Goal: Information Seeking & Learning: Learn about a topic

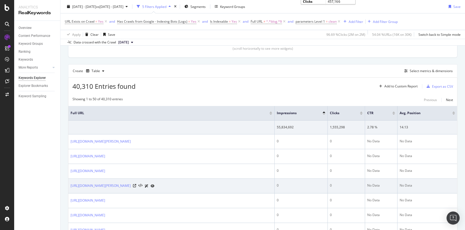
scroll to position [145, 0]
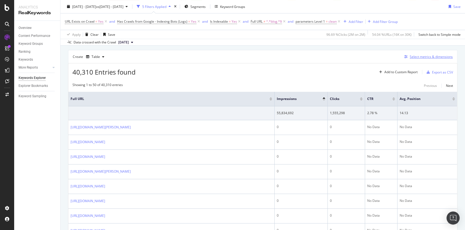
click at [428, 58] on div "Select metrics & dimensions" at bounding box center [431, 56] width 43 height 5
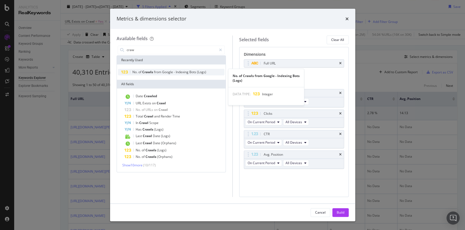
type input "craw"
click at [175, 70] on span "-" at bounding box center [175, 72] width 2 height 5
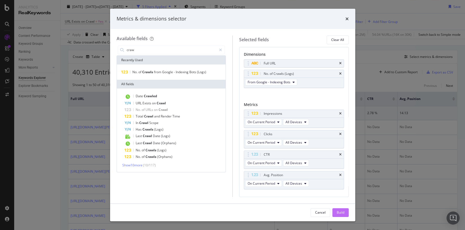
click at [341, 213] on div "Build" at bounding box center [341, 212] width 8 height 5
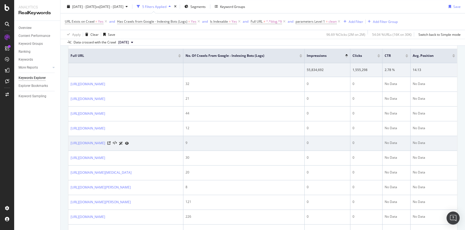
scroll to position [116, 0]
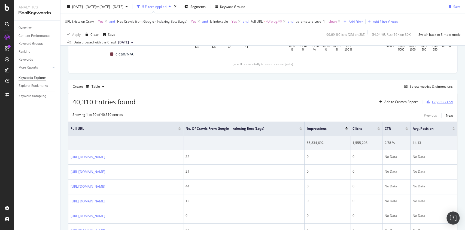
click at [432, 101] on div "Export as CSV" at bounding box center [442, 102] width 21 height 5
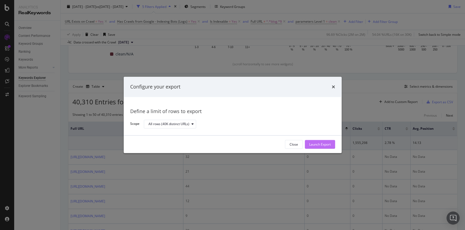
click at [321, 143] on div "Launch Export" at bounding box center [320, 144] width 22 height 5
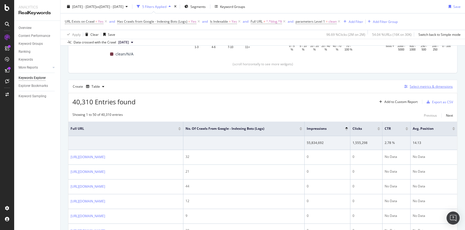
click at [418, 84] on div "Select metrics & dimensions" at bounding box center [431, 86] width 43 height 5
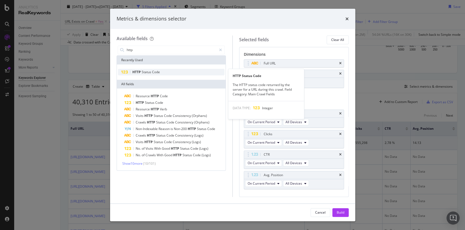
type input "http"
click at [150, 70] on span "Status" at bounding box center [147, 72] width 10 height 5
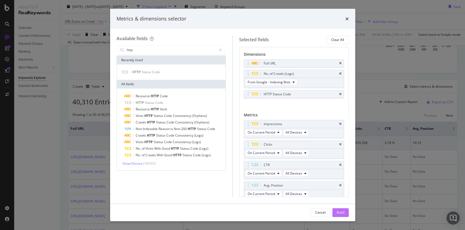
click at [342, 213] on div "Build" at bounding box center [341, 212] width 8 height 5
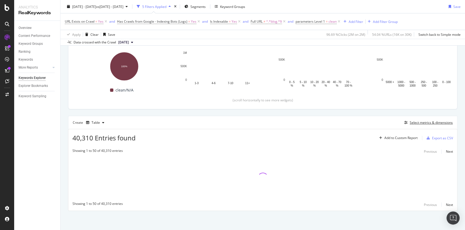
scroll to position [79, 0]
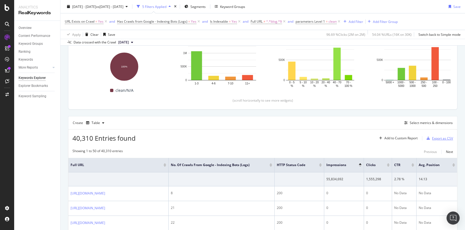
click at [432, 138] on div "Export as CSV" at bounding box center [442, 138] width 21 height 5
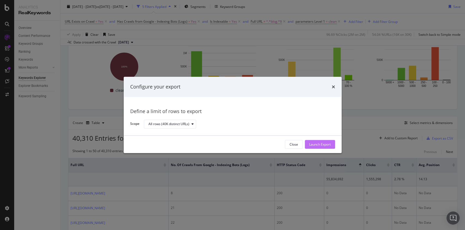
click at [311, 145] on div "Launch Export" at bounding box center [320, 144] width 22 height 5
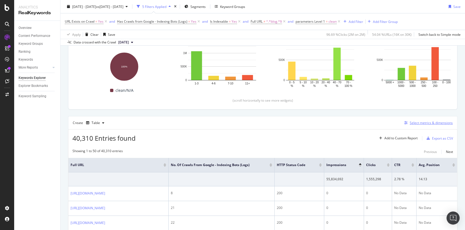
click at [417, 121] on div "Select metrics & dimensions" at bounding box center [431, 122] width 43 height 5
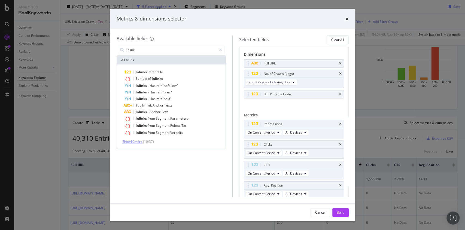
click at [129, 143] on span "Show 10 more" at bounding box center [132, 141] width 20 height 5
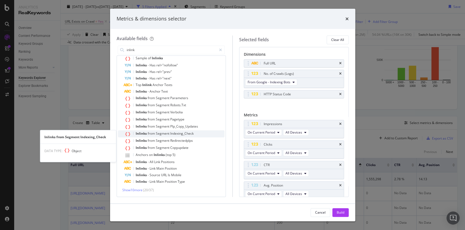
scroll to position [0, 0]
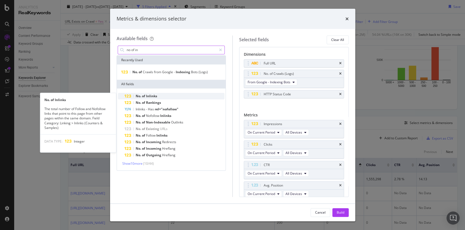
type input "no of in"
click at [156, 97] on span "Inlinks" at bounding box center [151, 96] width 11 height 5
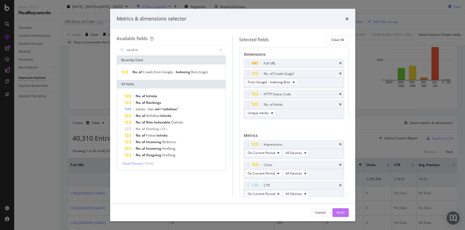
click at [342, 211] on div "Build" at bounding box center [341, 212] width 8 height 5
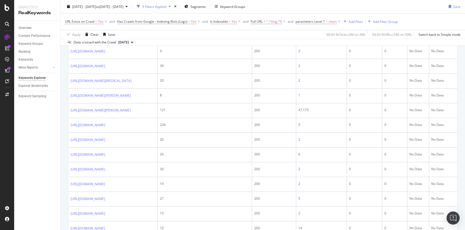
scroll to position [152, 0]
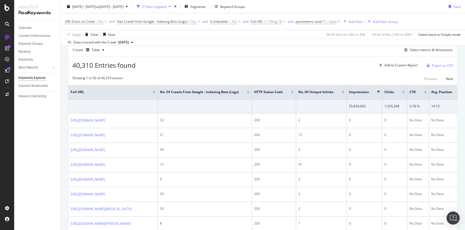
click at [345, 91] on div at bounding box center [343, 90] width 3 height 1
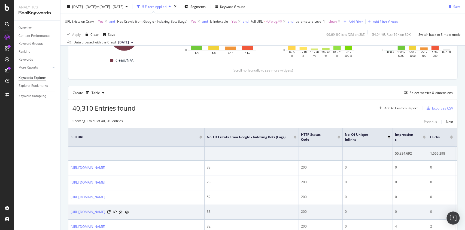
scroll to position [109, 0]
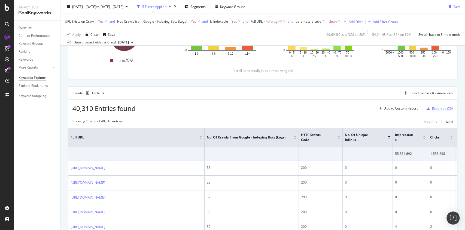
click at [432, 108] on div "Export as CSV" at bounding box center [442, 108] width 21 height 5
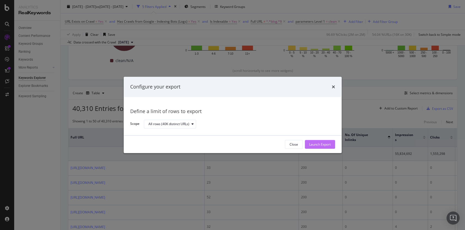
click at [328, 147] on div "Launch Export" at bounding box center [320, 144] width 22 height 8
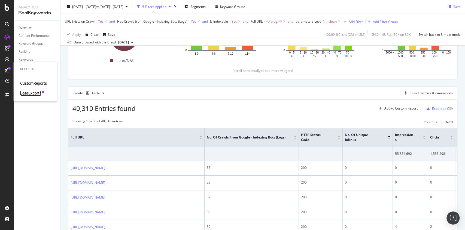
click at [35, 95] on div "DataExports" at bounding box center [30, 92] width 21 height 5
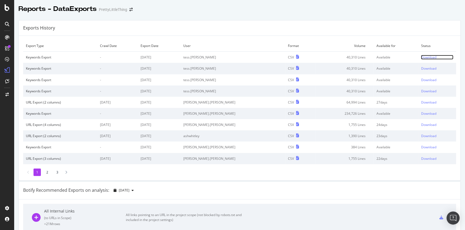
click at [421, 56] on div "Download" at bounding box center [428, 57] width 15 height 5
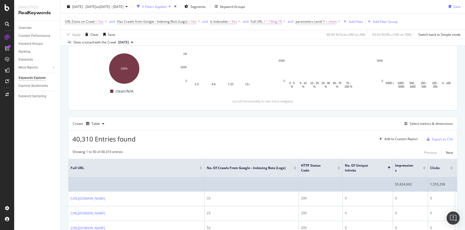
scroll to position [73, 0]
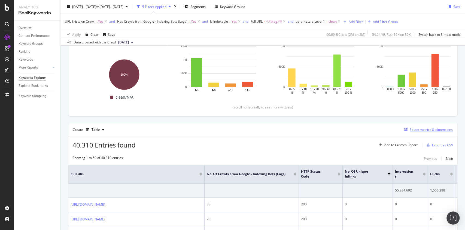
click at [411, 126] on button "Select metrics & dimensions" at bounding box center [427, 129] width 51 height 7
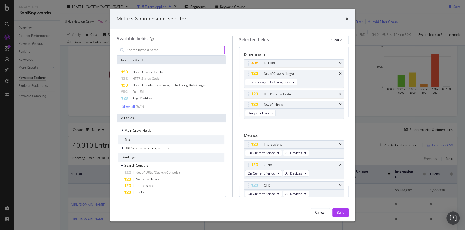
click at [168, 53] on input "modal" at bounding box center [175, 50] width 99 height 8
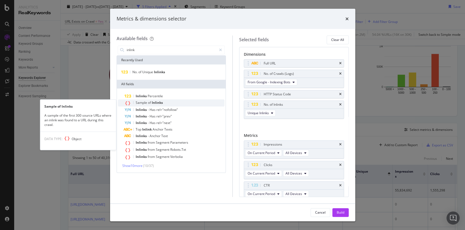
type input "inlink"
click at [164, 104] on div "Sample of Inlinks" at bounding box center [175, 102] width 100 height 7
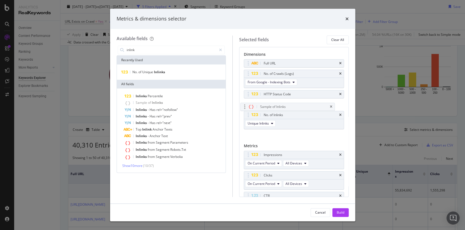
drag, startPoint x: 248, startPoint y: 125, endPoint x: 245, endPoint y: 107, distance: 18.3
click at [245, 107] on body "Analytics RealKeywords Overview Content Performance Keyword Groups Ranking Keyw…" at bounding box center [232, 115] width 465 height 230
click at [342, 211] on div "Build" at bounding box center [341, 212] width 8 height 5
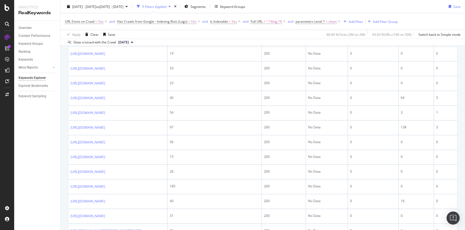
scroll to position [1014, 0]
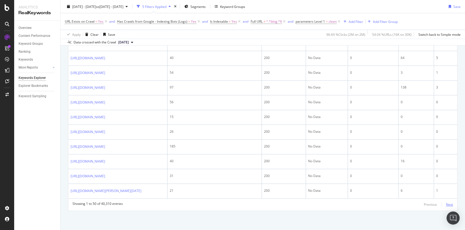
click at [446, 204] on div "Next" at bounding box center [449, 204] width 7 height 5
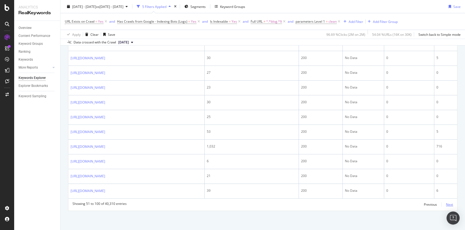
click at [446, 206] on div "Next" at bounding box center [449, 204] width 7 height 5
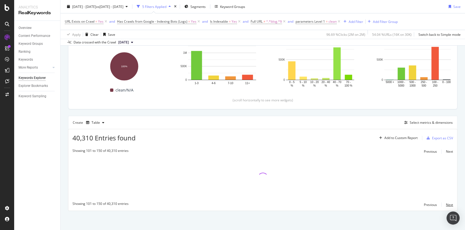
scroll to position [79, 0]
click at [357, 21] on div "Add Filter" at bounding box center [356, 21] width 14 height 5
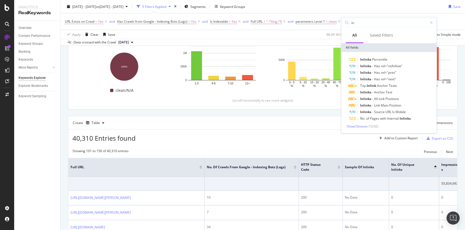
type input "i"
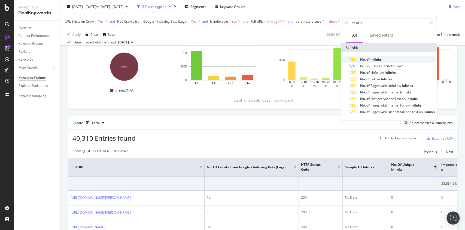
type input "no of inl"
click at [379, 57] on div "No. of Inlinks" at bounding box center [392, 59] width 87 height 7
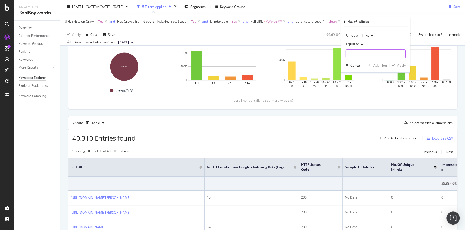
click at [360, 54] on input "number" at bounding box center [376, 53] width 60 height 9
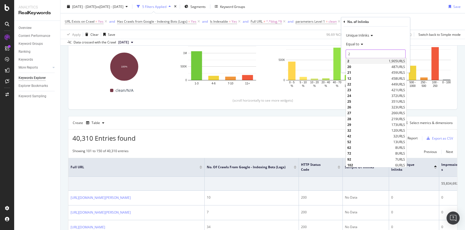
type input "2"
click at [362, 63] on span "2" at bounding box center [368, 61] width 40 height 5
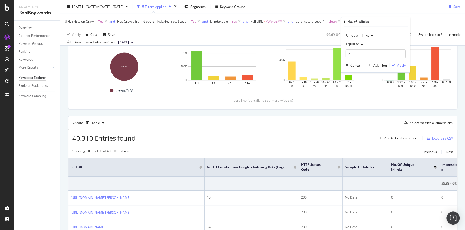
drag, startPoint x: 402, startPoint y: 65, endPoint x: 205, endPoint y: 146, distance: 213.6
click at [402, 65] on div "Apply" at bounding box center [402, 65] width 8 height 5
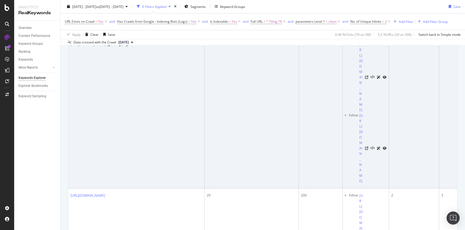
scroll to position [261, 0]
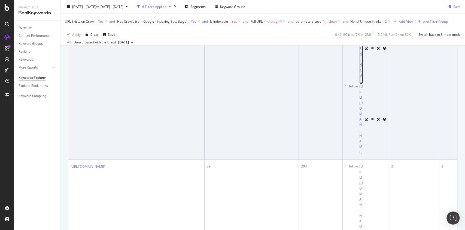
click at [362, 84] on link "https://blog.prettylittlething.com/winter-accessories-to-transform-your-look/" at bounding box center [362, 48] width 4 height 71
click at [362, 155] on link "https://blog.prettylittlething.com/winter-accessories-to-transform-your-look/am…" at bounding box center [362, 119] width 4 height 71
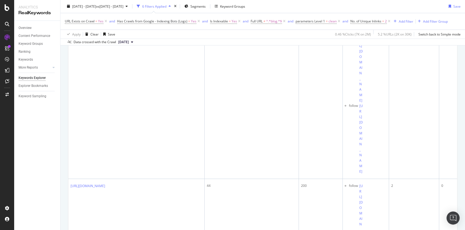
scroll to position [4769, 0]
